Goal: Transaction & Acquisition: Purchase product/service

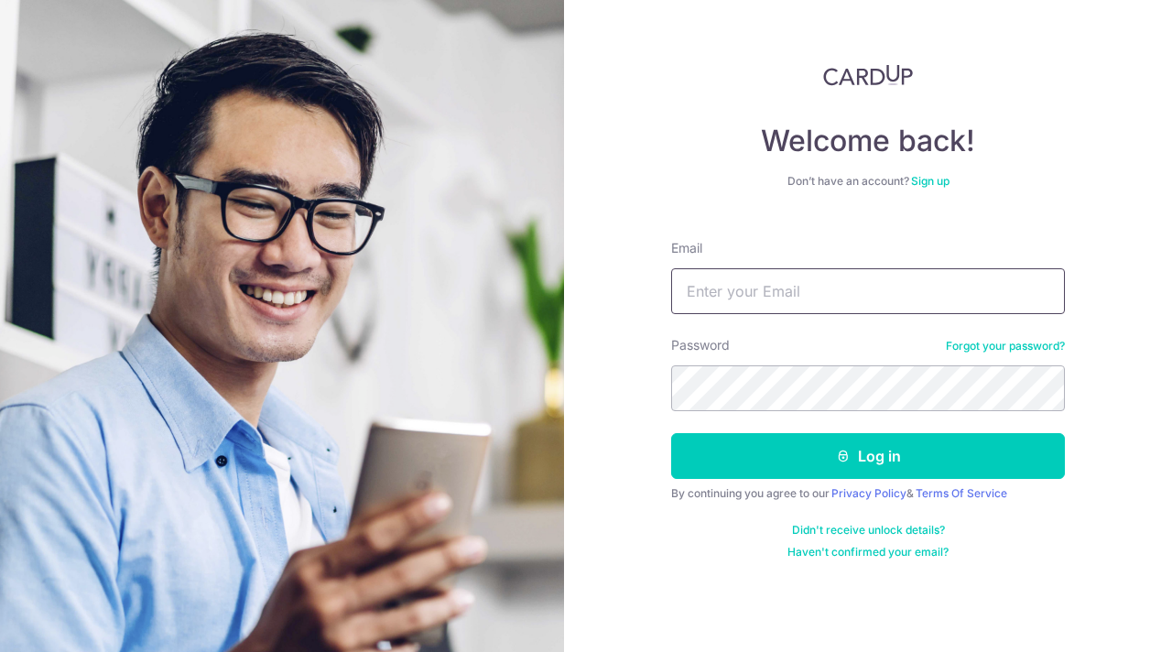
click at [925, 276] on input "Email" at bounding box center [868, 291] width 394 height 46
type input "[EMAIL_ADDRESS][DOMAIN_NAME]"
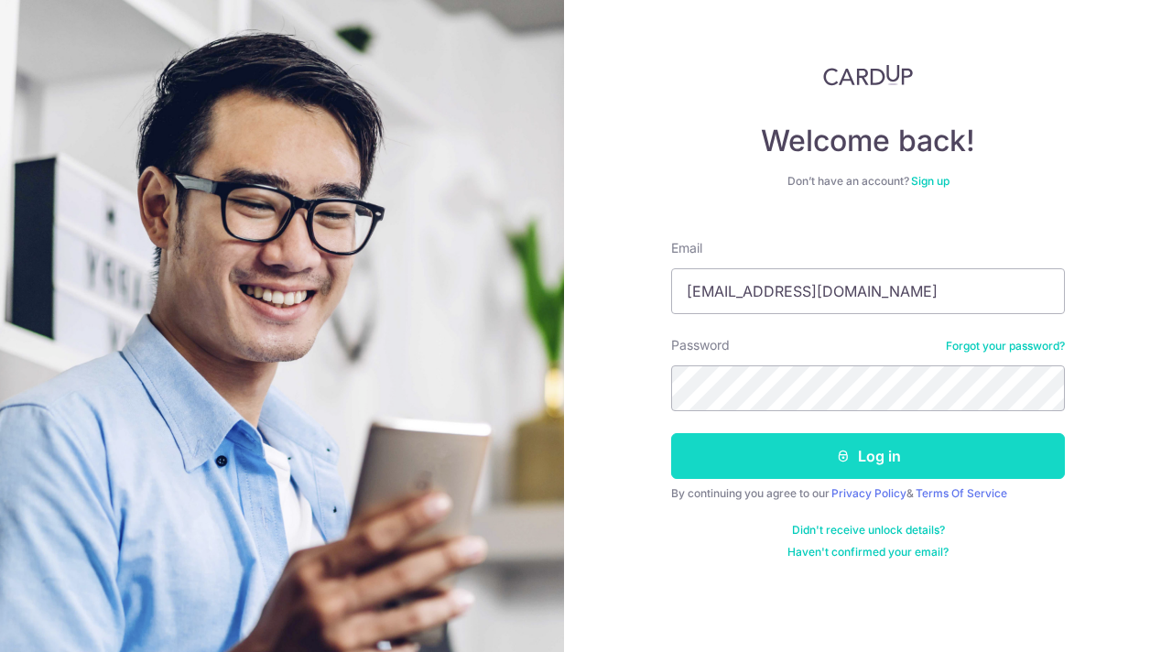
click at [875, 458] on button "Log in" at bounding box center [868, 456] width 394 height 46
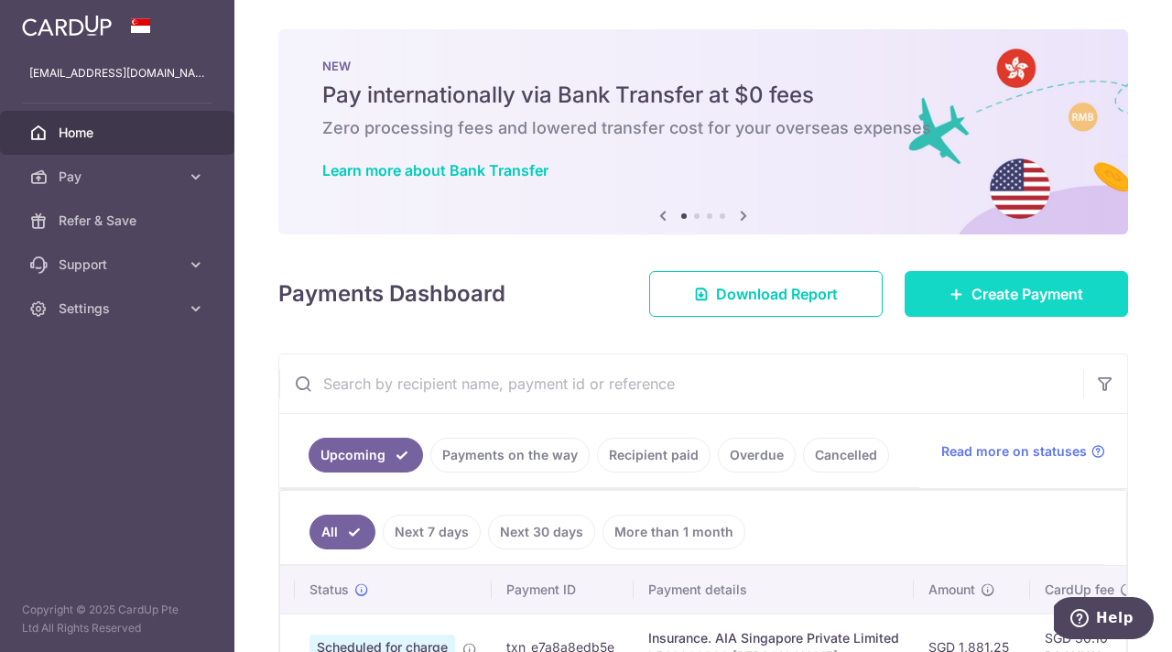
click at [999, 292] on span "Create Payment" at bounding box center [1028, 294] width 112 height 22
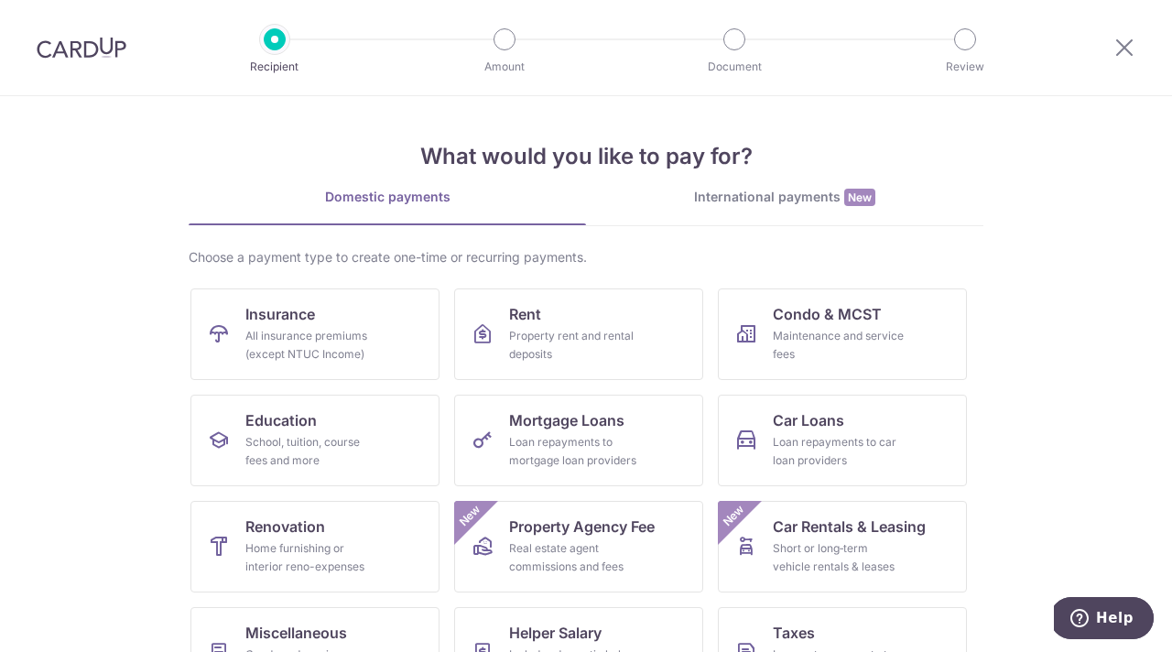
click at [806, 195] on div "International payments New" at bounding box center [784, 197] width 397 height 19
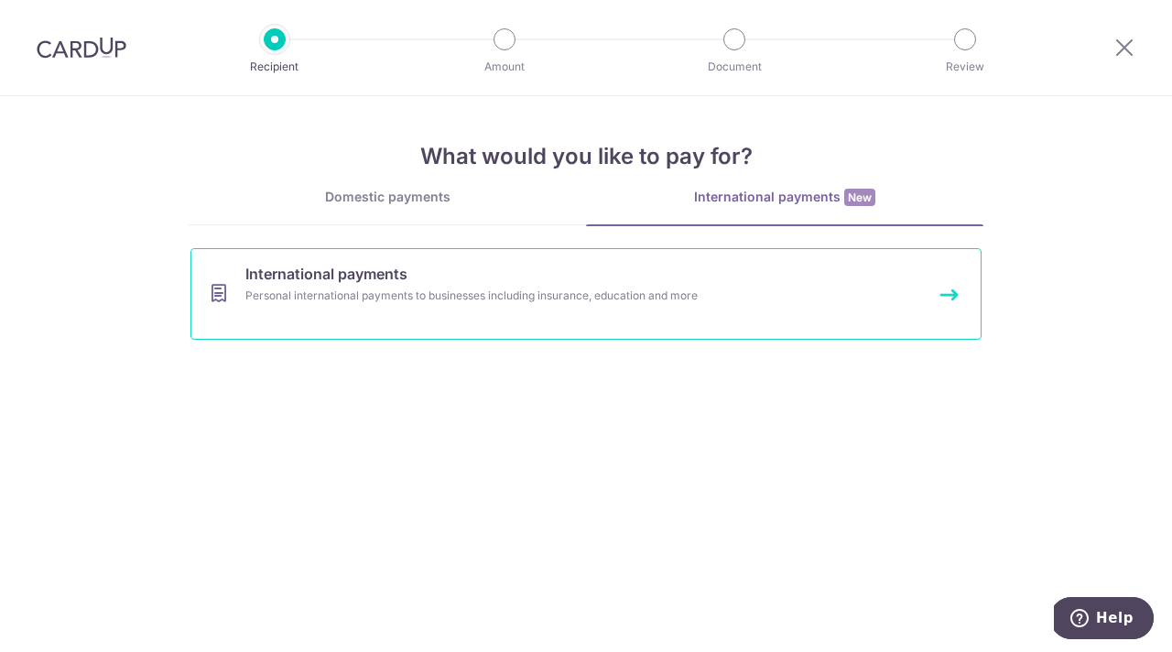
click at [525, 280] on link "International payments Personal international payments to businesses including …" at bounding box center [585, 294] width 791 height 92
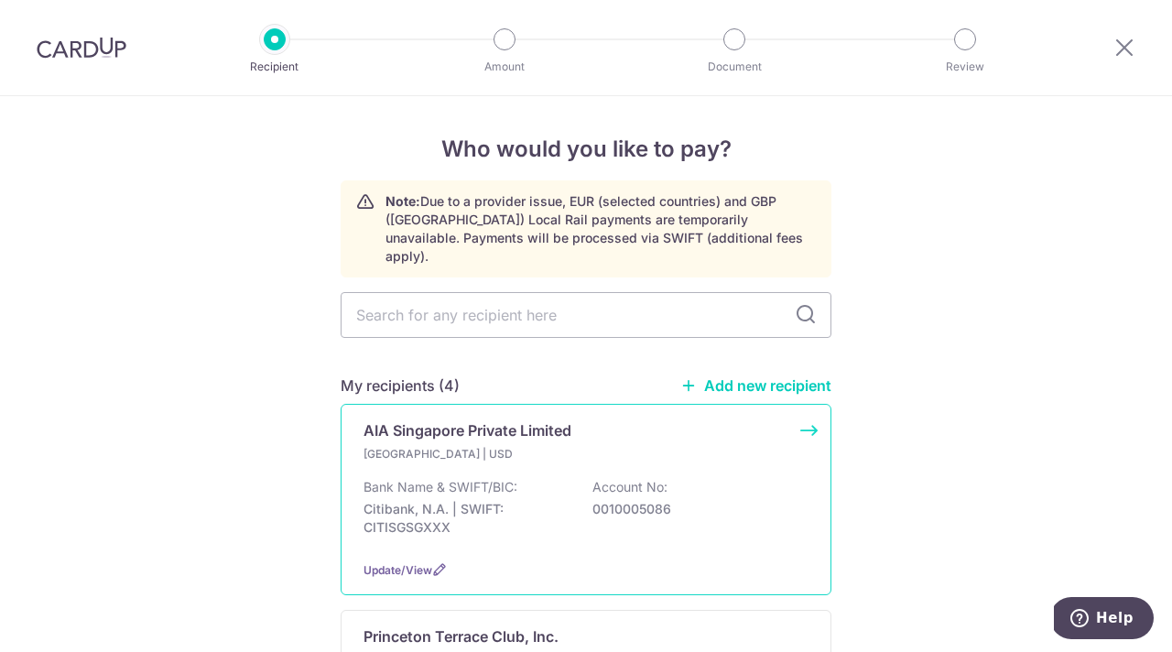
scroll to position [52, 0]
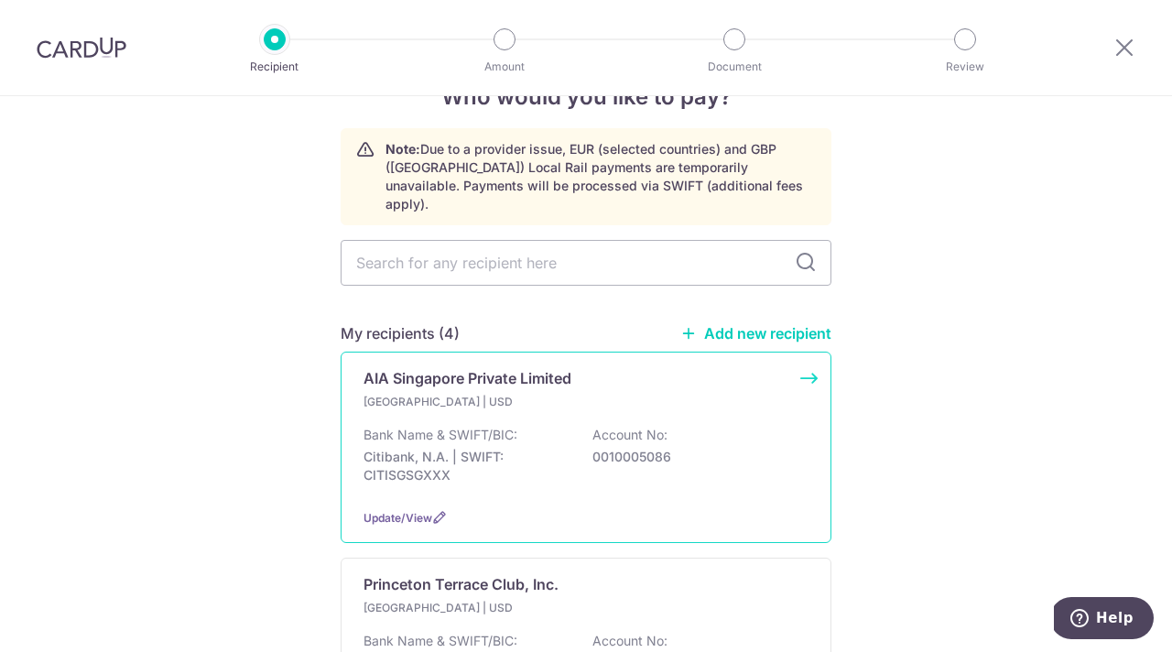
click at [561, 405] on div "Singapore | USD Bank Name & SWIFT/BIC: Citibank, N.A. | SWIFT: CITISGSGXXX Acco…" at bounding box center [586, 443] width 445 height 101
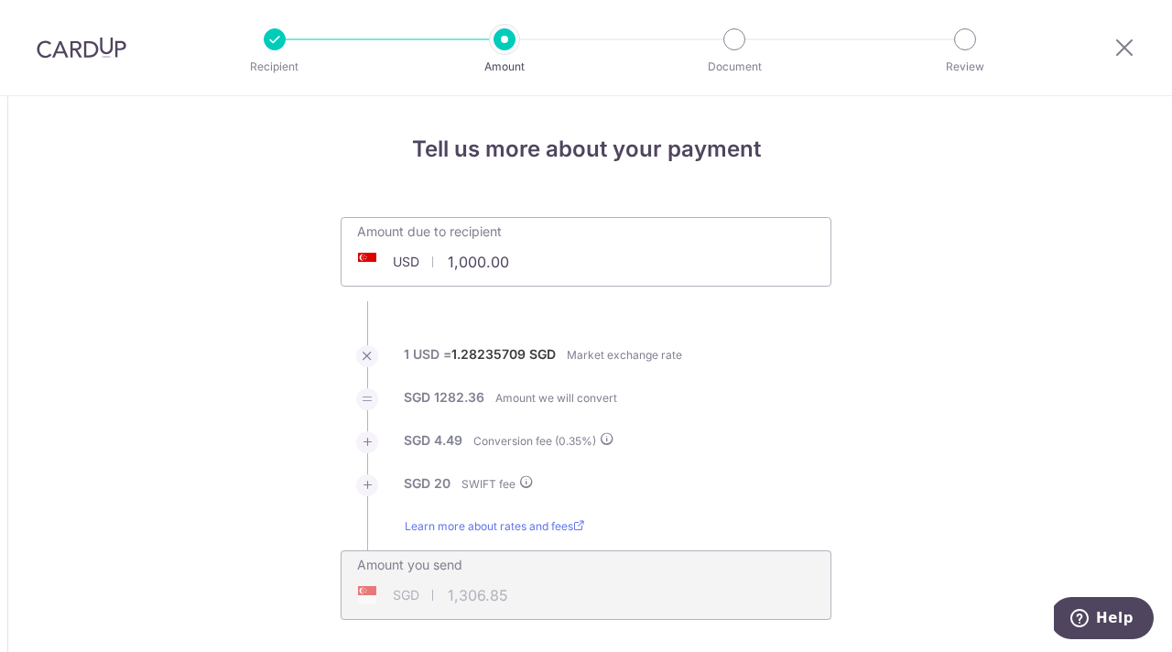
drag, startPoint x: 461, startPoint y: 259, endPoint x: 519, endPoint y: 262, distance: 58.7
click at [519, 262] on input "1,000.00" at bounding box center [483, 262] width 283 height 42
click at [815, 363] on li "1 USD = 1.28235709 SGD Market exchange rate" at bounding box center [586, 366] width 491 height 43
type input "1,225.30"
type input "1,596.77"
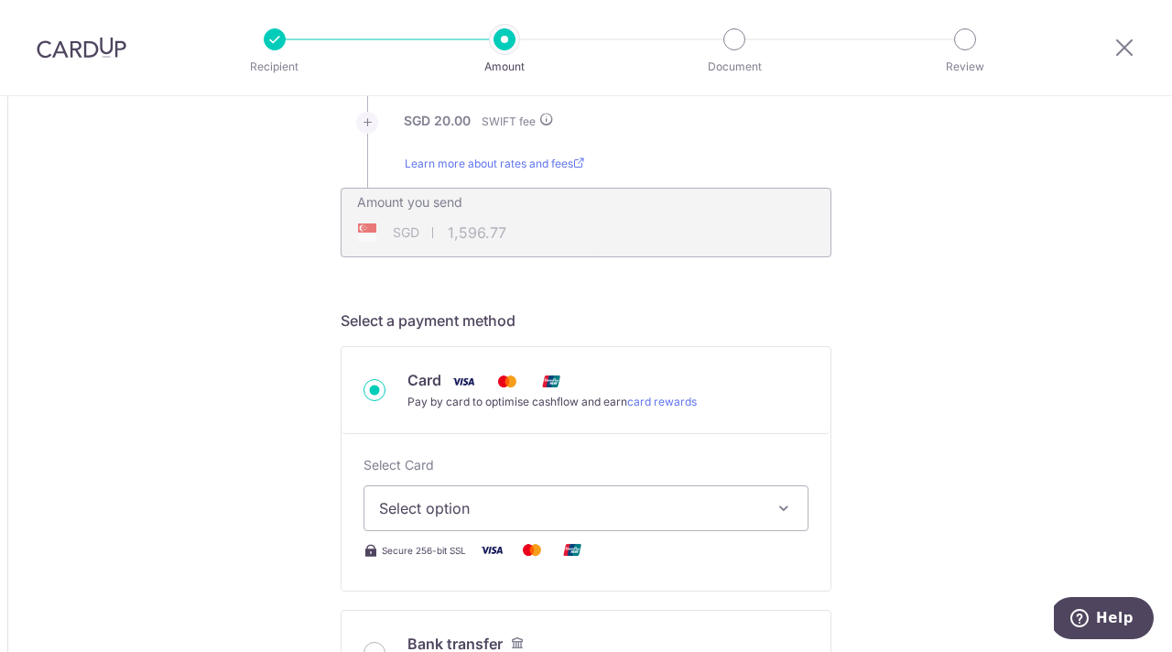
scroll to position [367, 0]
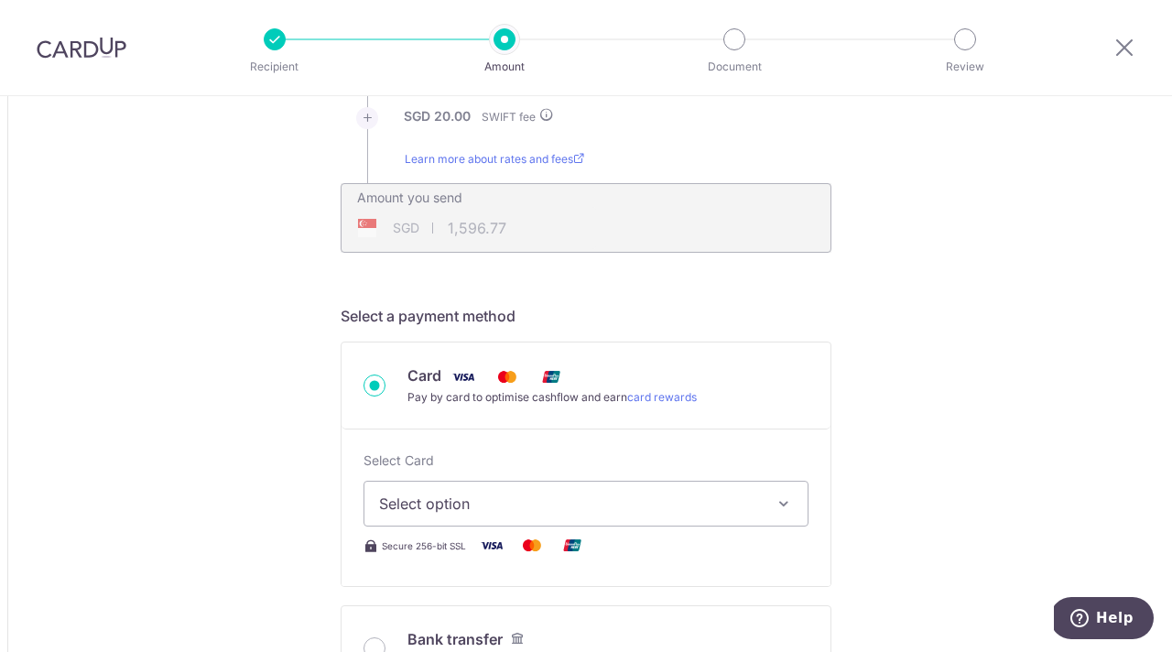
click at [614, 507] on span "Select option" at bounding box center [569, 504] width 381 height 22
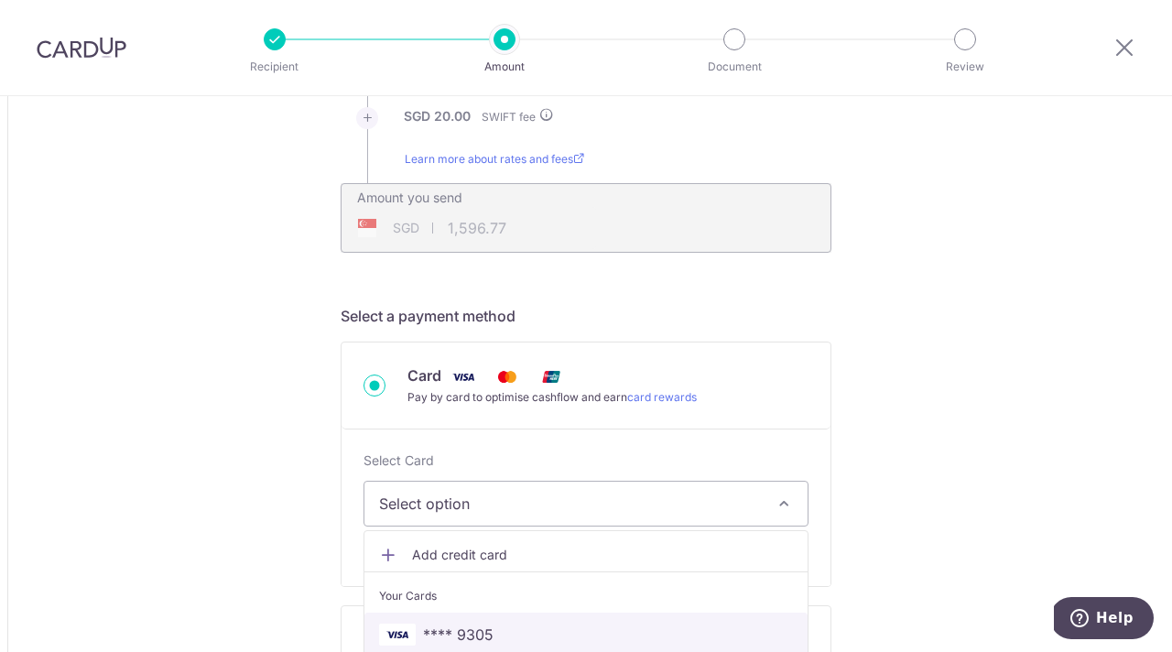
click at [446, 628] on span "**** 9305" at bounding box center [458, 635] width 71 height 22
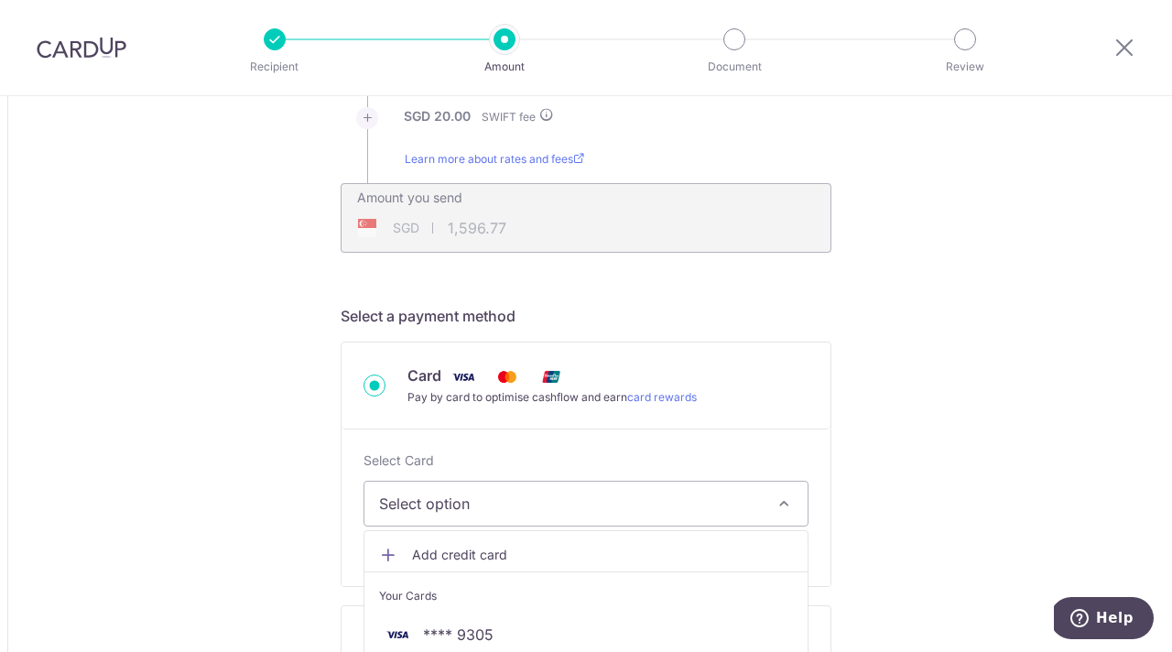
type input "1,225.30"
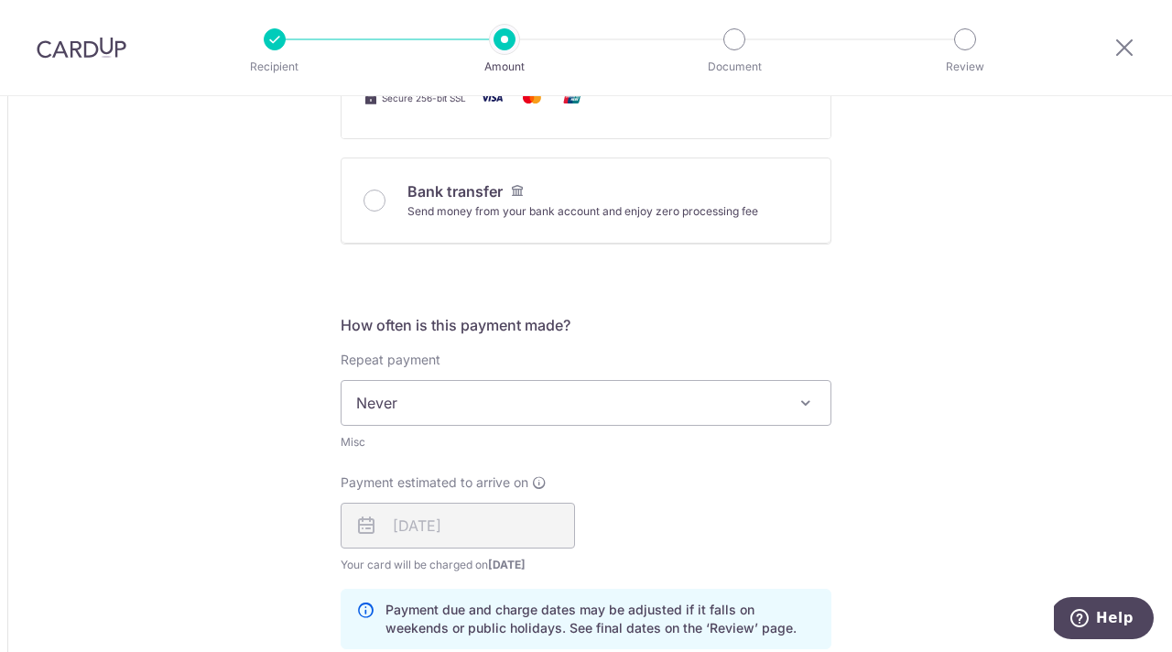
scroll to position [817, 0]
click at [369, 520] on icon at bounding box center [366, 524] width 22 height 22
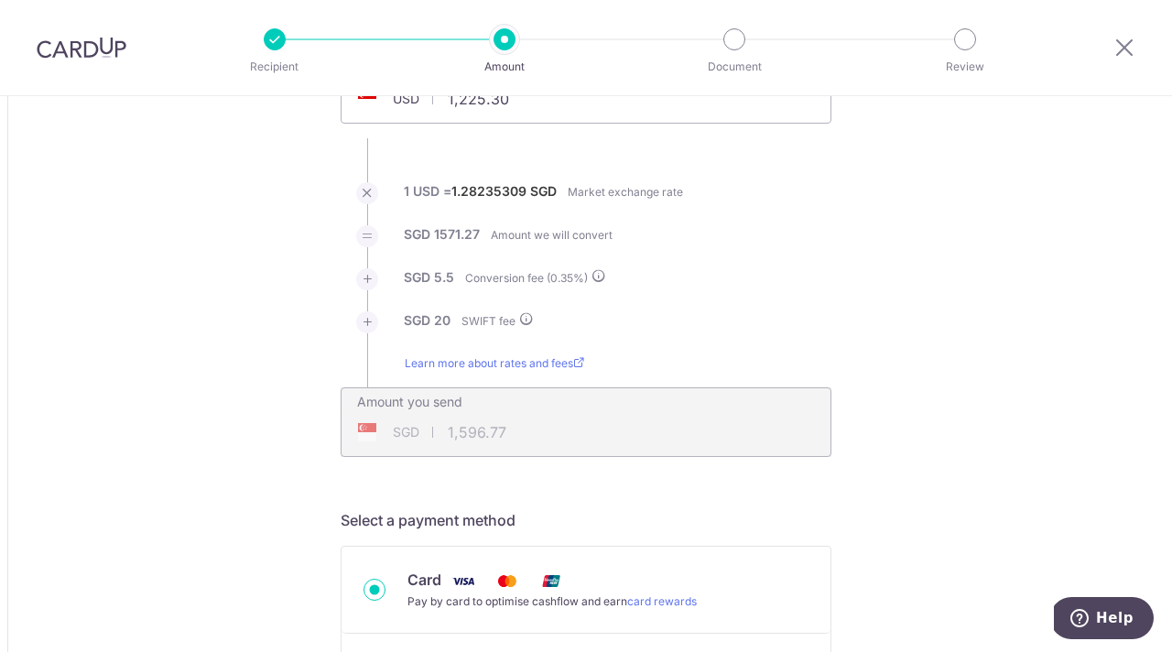
scroll to position [0, 0]
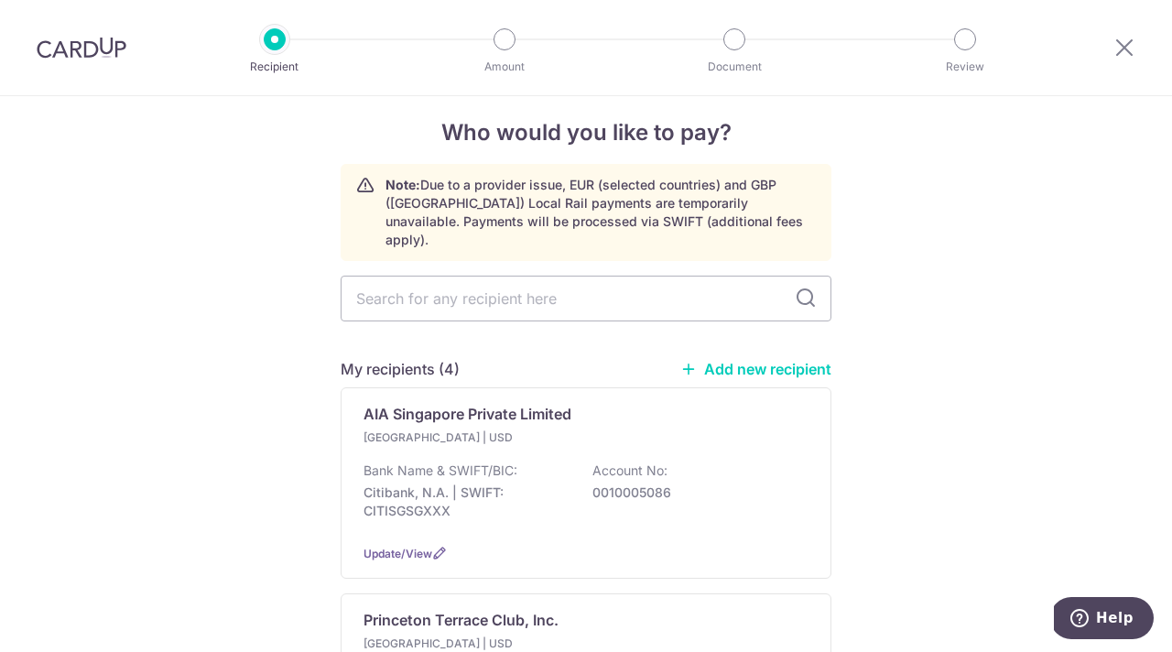
scroll to position [26, 0]
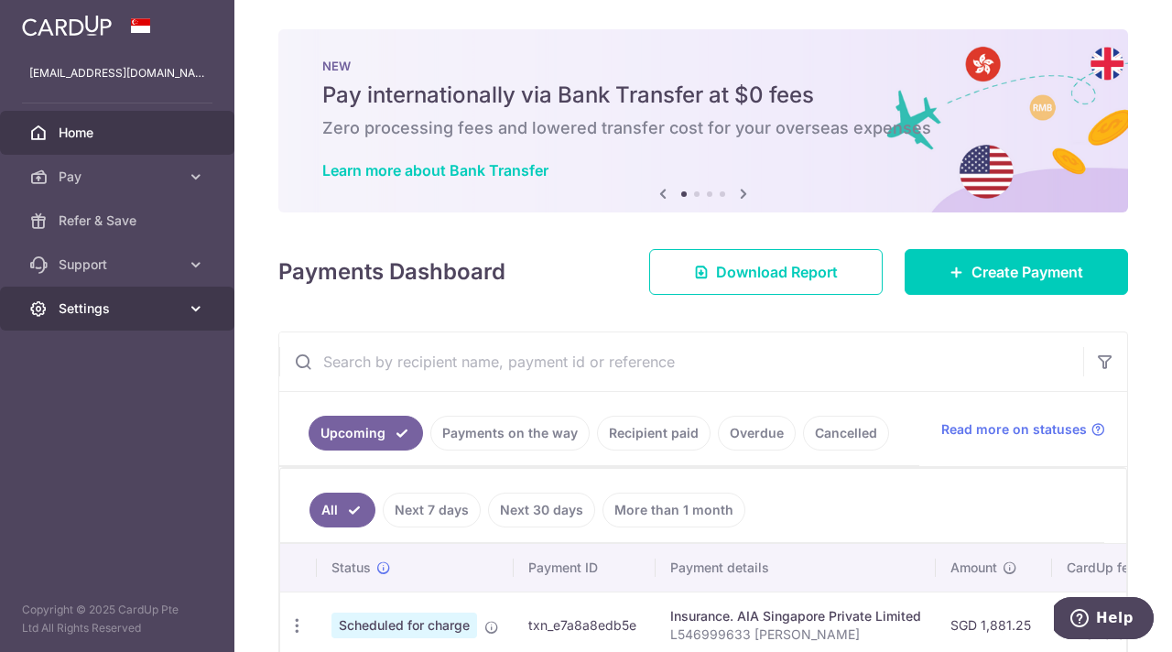
click at [85, 304] on span "Settings" at bounding box center [119, 308] width 121 height 18
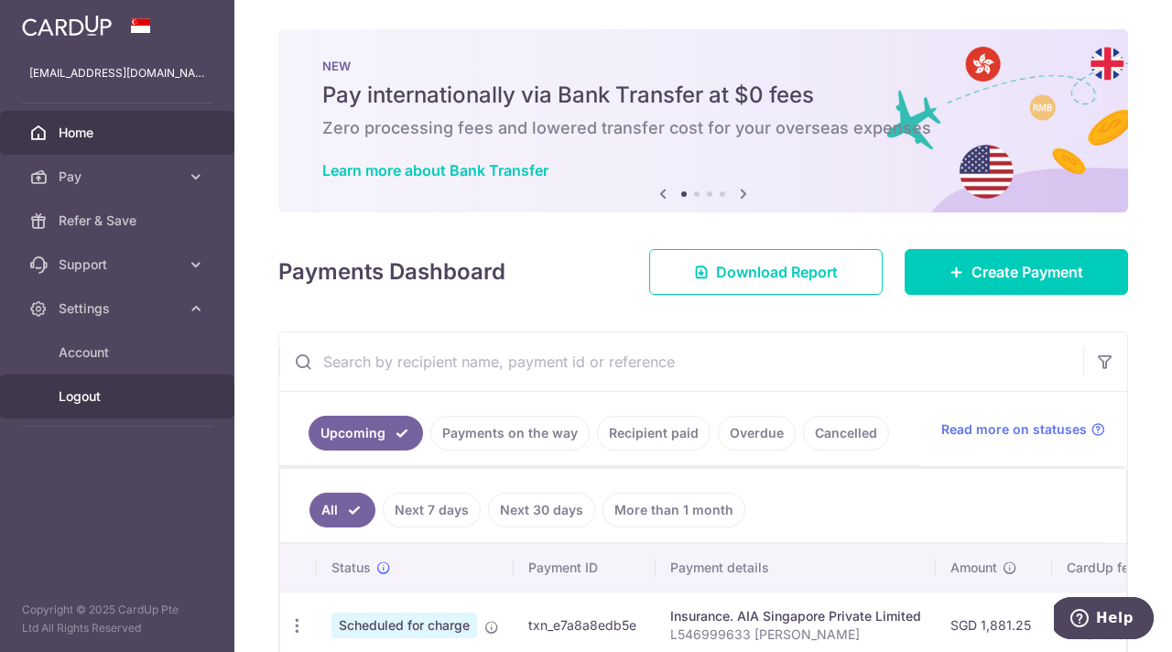
click at [90, 397] on span "Logout" at bounding box center [119, 396] width 121 height 18
